Goal: Check status: Check status

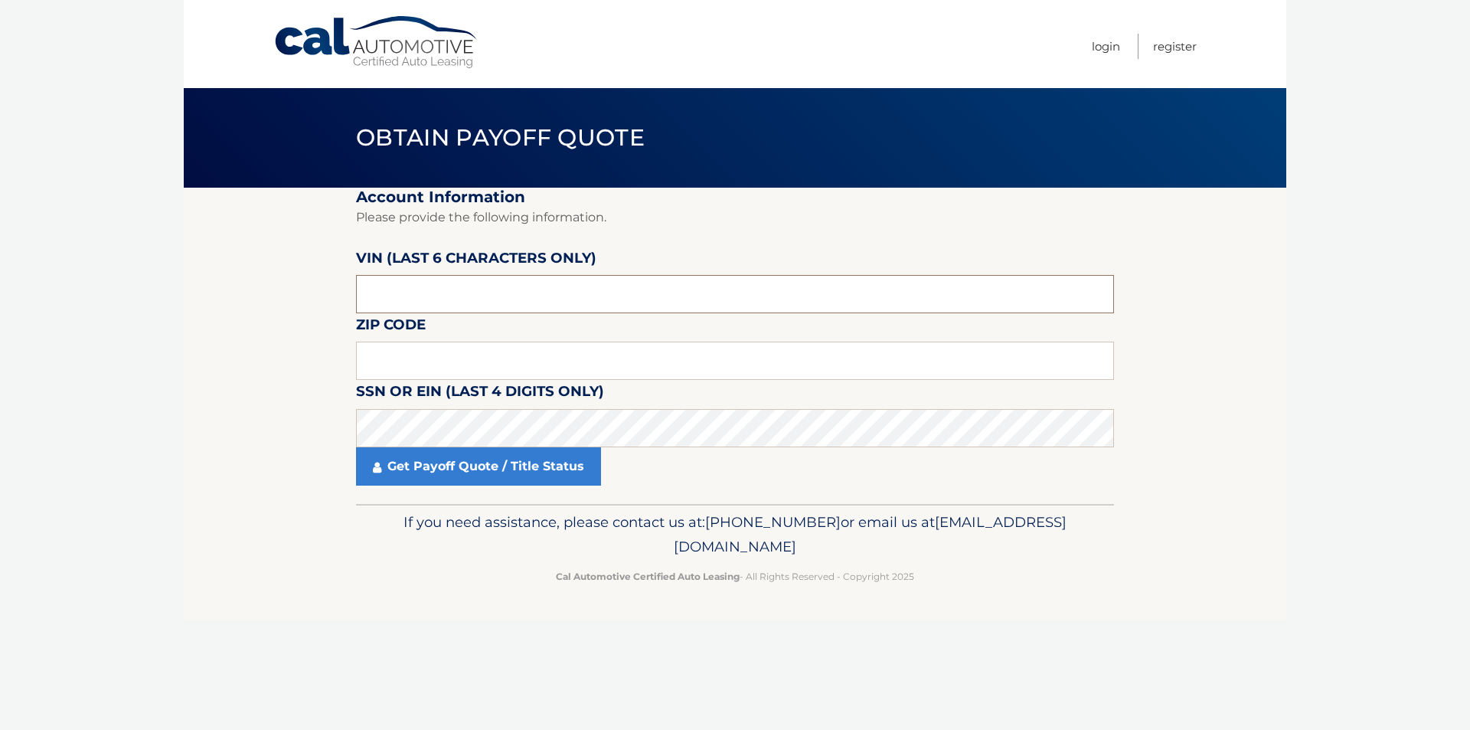
drag, startPoint x: 407, startPoint y: 299, endPoint x: 312, endPoint y: 281, distance: 96.7
click at [312, 281] on section "Account Information Please provide the following information. VIN (last 6 chara…" at bounding box center [735, 346] width 1103 height 316
click at [420, 292] on input "text" at bounding box center [735, 294] width 758 height 38
paste input "2HKRW2"
drag, startPoint x: 446, startPoint y: 300, endPoint x: 222, endPoint y: 270, distance: 226.4
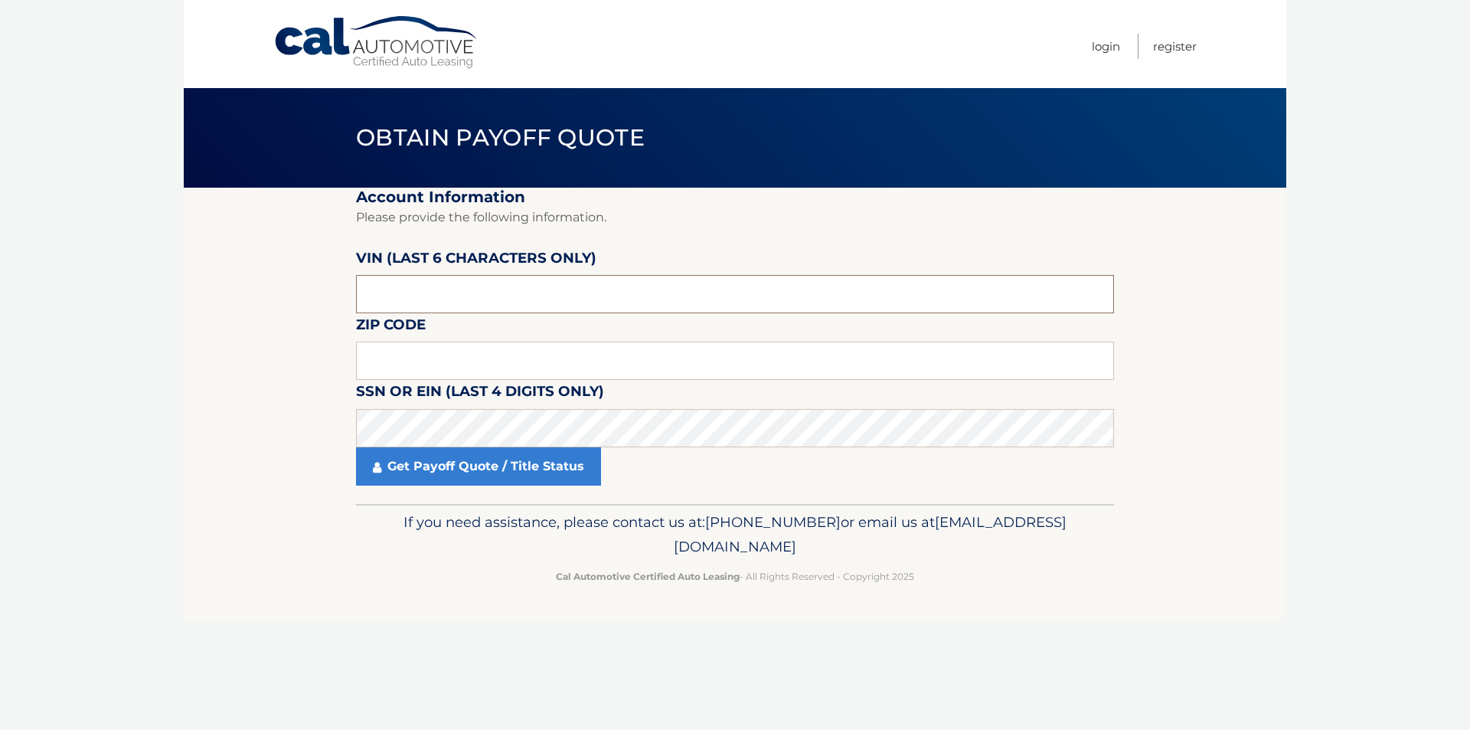
click at [265, 288] on section "Account Information Please provide the following information. VIN (last 6 chara…" at bounding box center [735, 346] width 1103 height 316
type input "2HKRW2"
type input "654317"
drag, startPoint x: 377, startPoint y: 354, endPoint x: 333, endPoint y: 337, distance: 46.8
click at [377, 354] on input "text" at bounding box center [735, 361] width 758 height 38
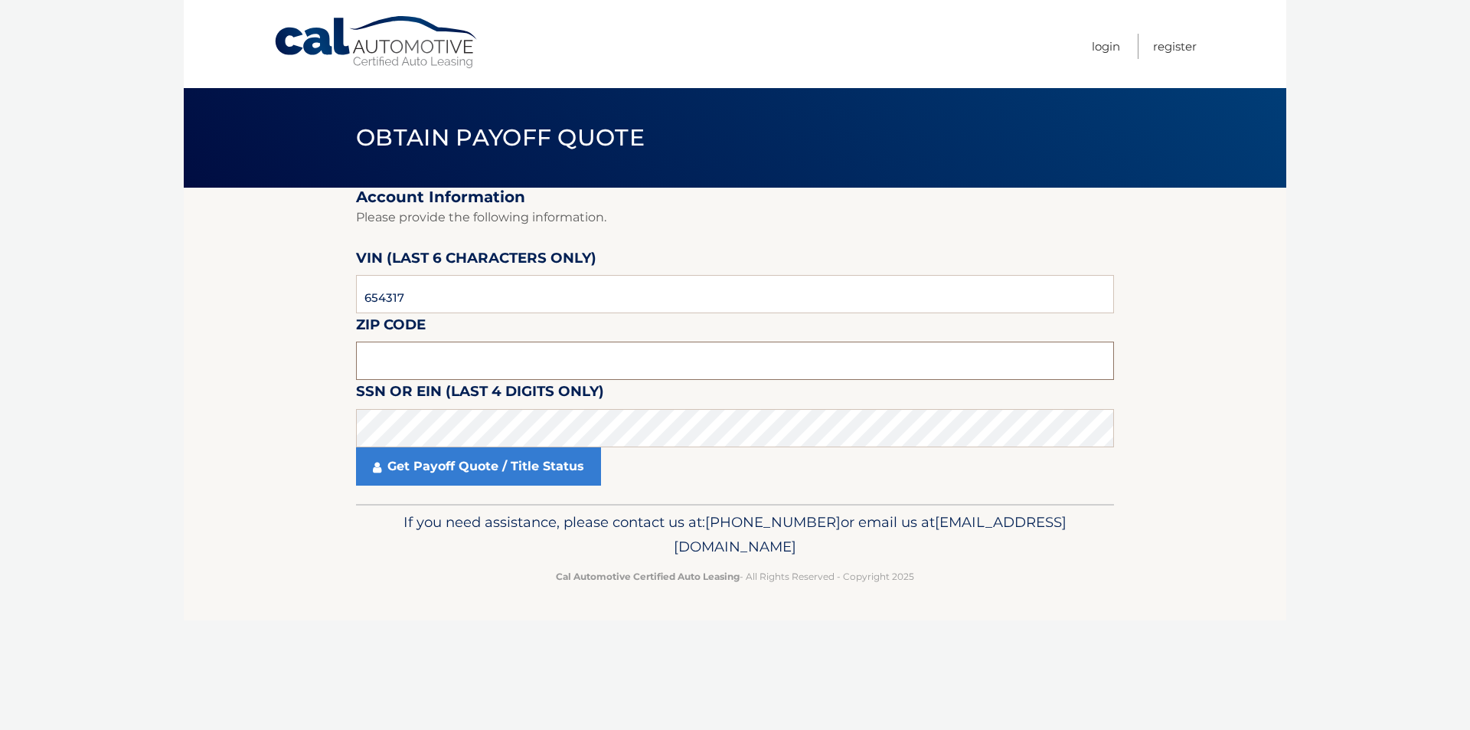
click at [389, 361] on input "text" at bounding box center [735, 361] width 758 height 38
type input "07080"
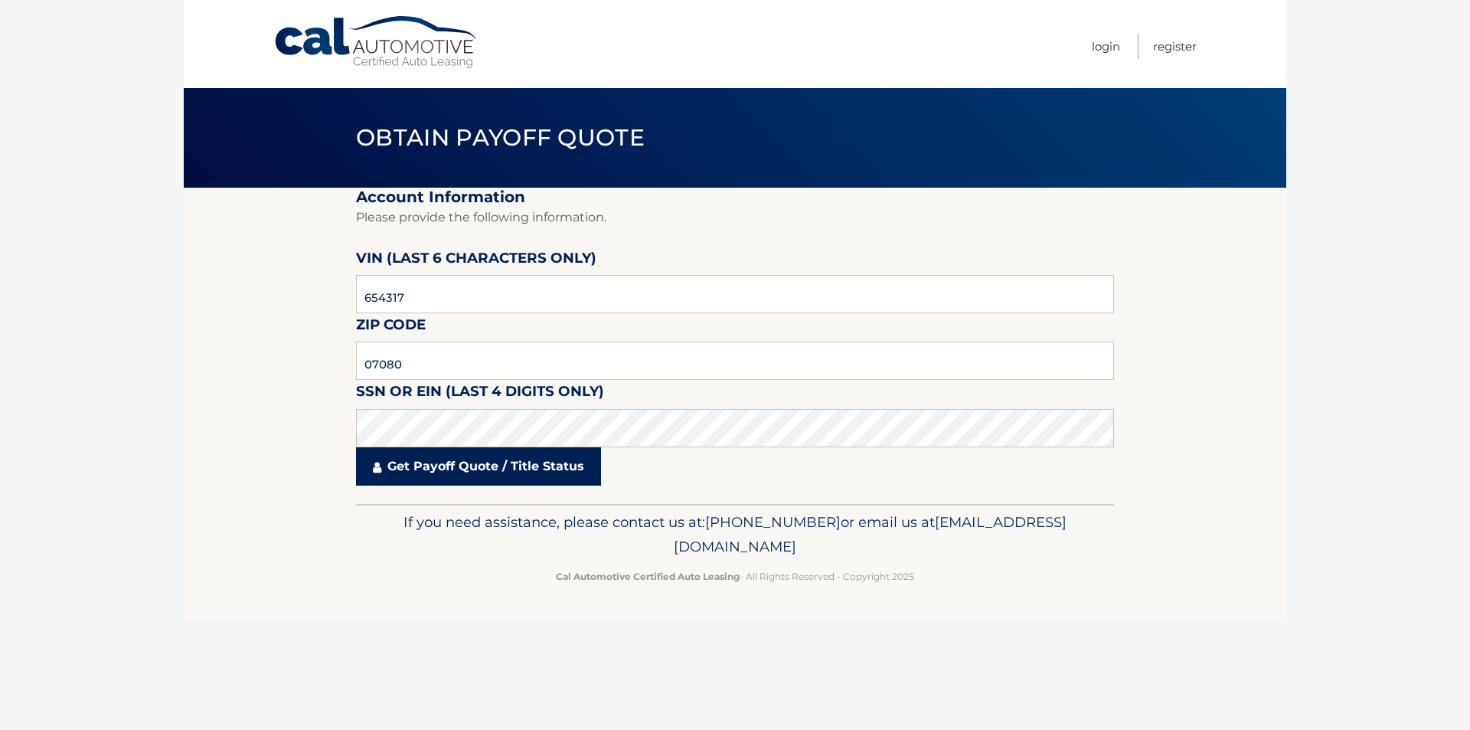
click at [447, 474] on link "Get Payoff Quote / Title Status" at bounding box center [478, 466] width 245 height 38
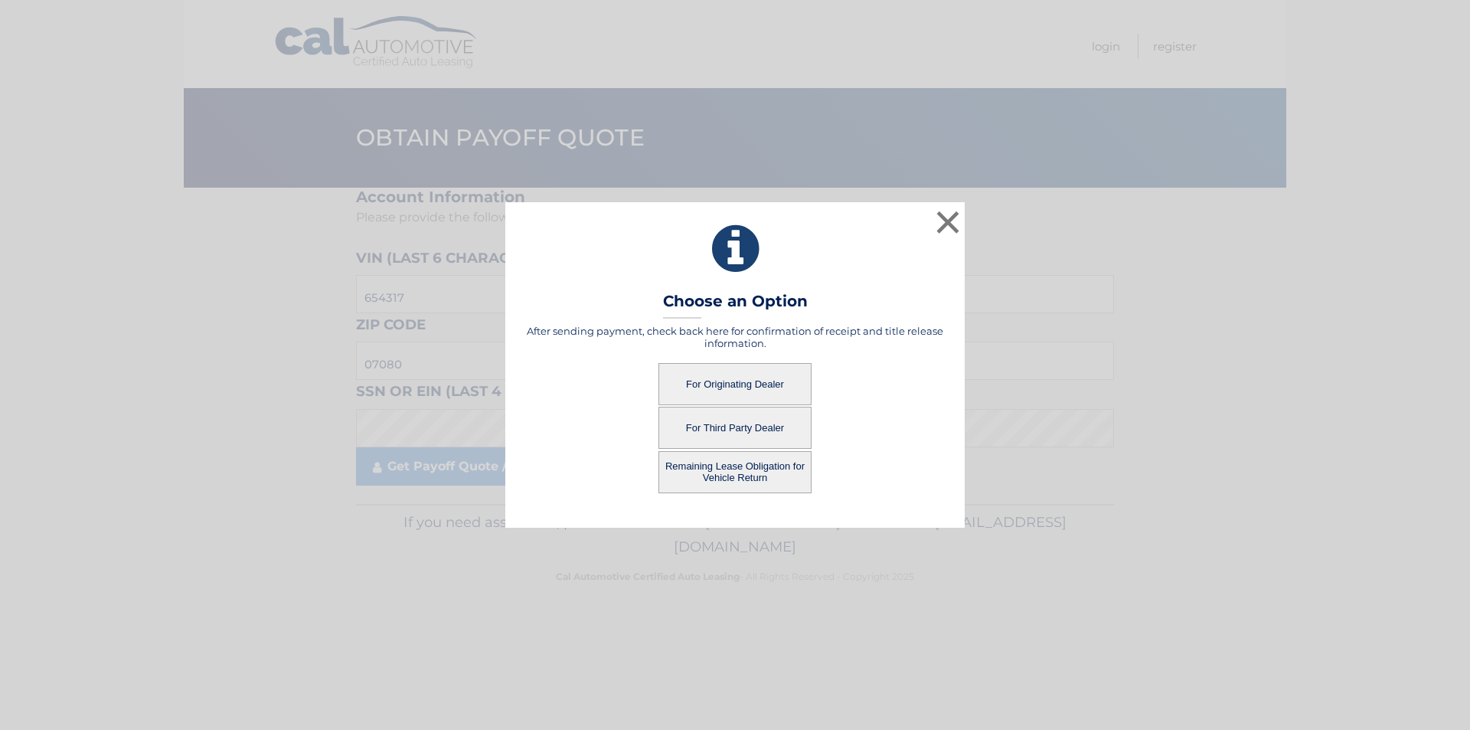
click at [739, 386] on button "For Originating Dealer" at bounding box center [735, 384] width 153 height 42
click at [731, 383] on button "For Originating Dealer" at bounding box center [735, 384] width 153 height 42
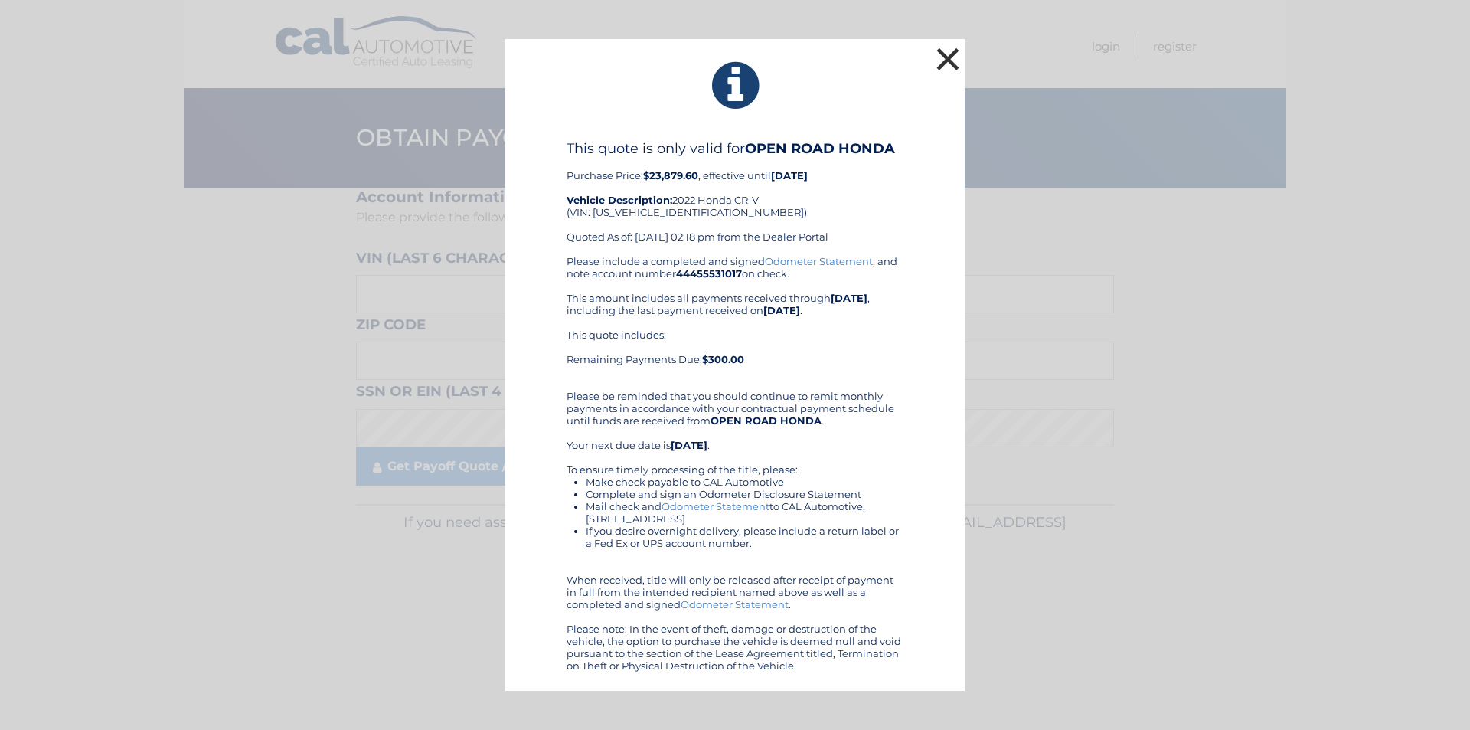
click at [951, 59] on button "×" at bounding box center [948, 59] width 31 height 31
